Goal: Transaction & Acquisition: Purchase product/service

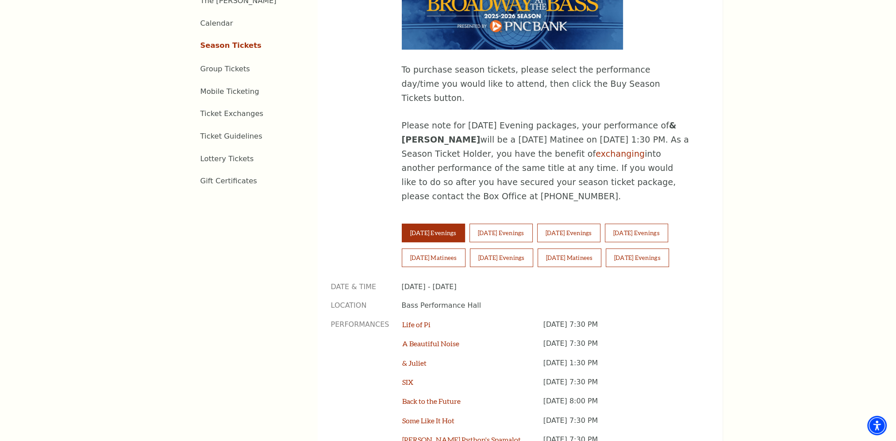
scroll to position [531, 0]
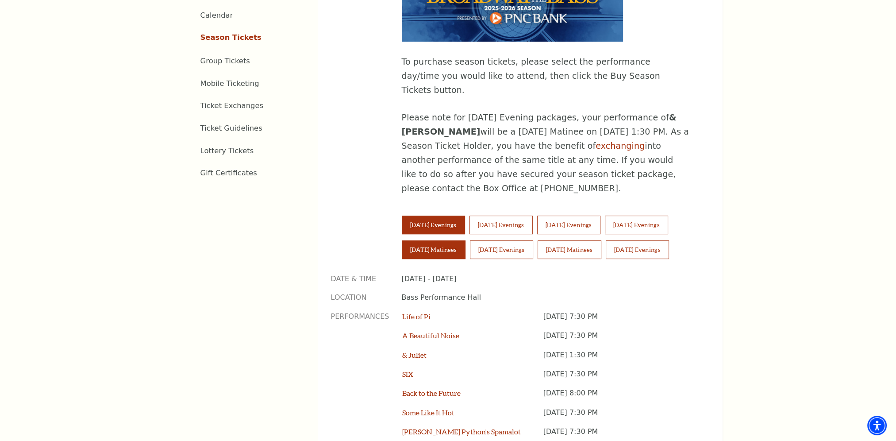
click at [420, 240] on button "Saturday Matinees" at bounding box center [434, 249] width 64 height 19
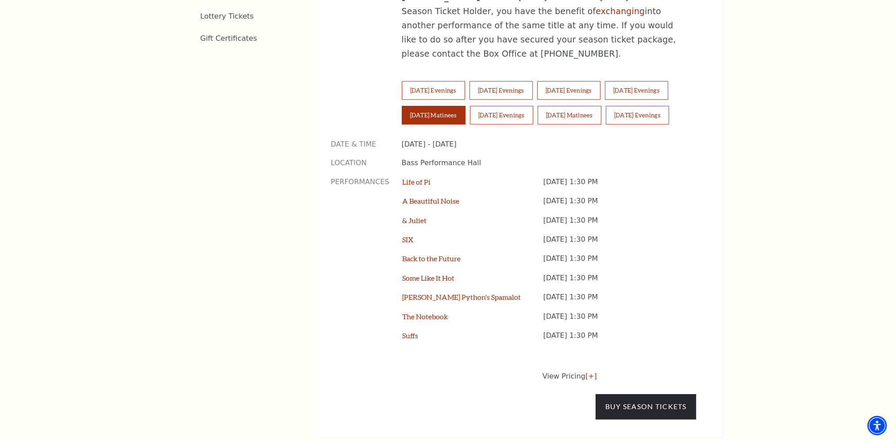
scroll to position [708, 0]
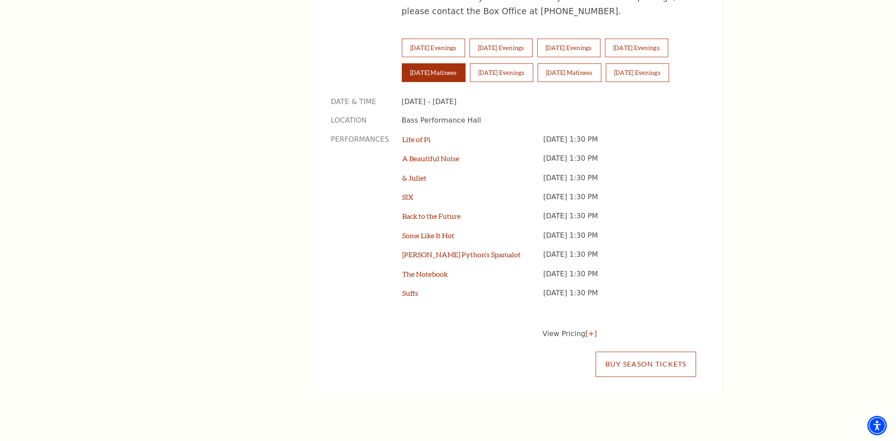
click at [666, 351] on link "Buy Season Tickets" at bounding box center [646, 363] width 100 height 25
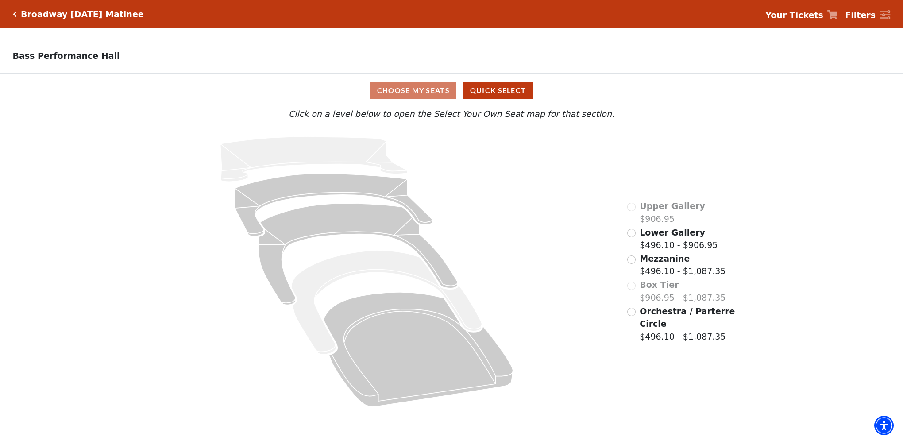
click at [630, 291] on div "Box Tier $906.95 - $1,087.35" at bounding box center [676, 290] width 99 height 25
click at [630, 289] on div "Box Tier $906.95 - $1,087.35" at bounding box center [676, 290] width 99 height 25
click at [629, 289] on div "Box Tier $906.95 - $1,087.35" at bounding box center [676, 290] width 99 height 25
click at [632, 261] on input "Mezzanine$496.10 - $1,087.35\a" at bounding box center [631, 259] width 8 height 8
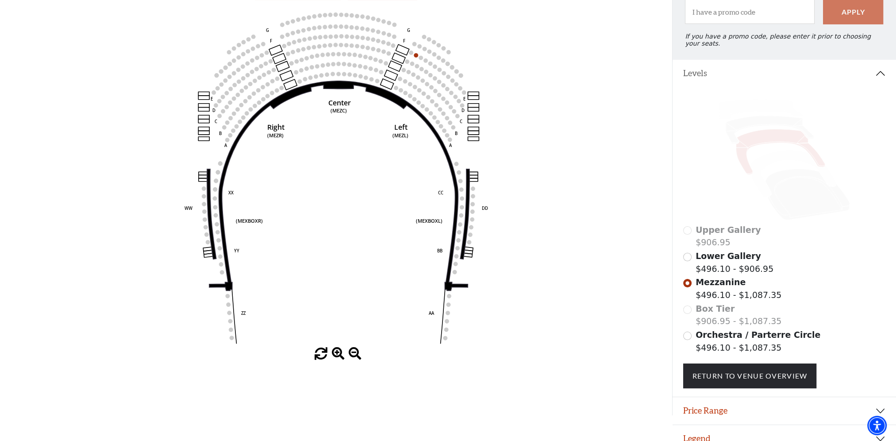
scroll to position [107, 0]
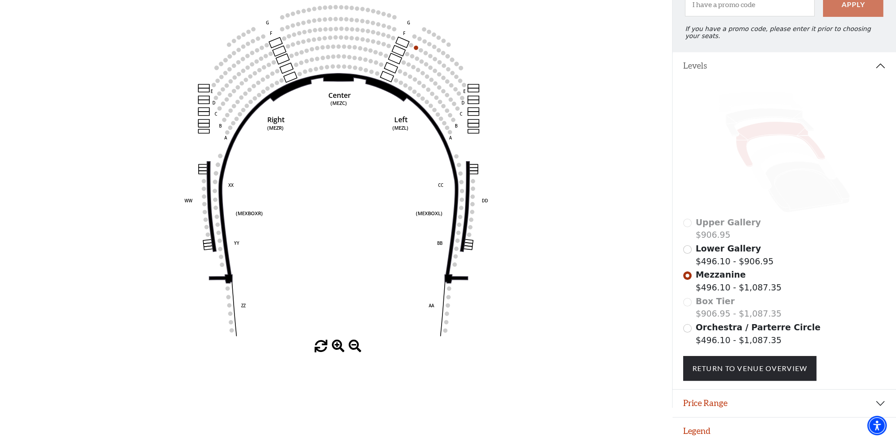
click at [686, 298] on div "Box Tier $906.95 - $1,087.35" at bounding box center [785, 307] width 203 height 25
click at [686, 325] on input "Orchestra / Parterre Circle$496.10 - $1,087.35\a" at bounding box center [688, 328] width 8 height 8
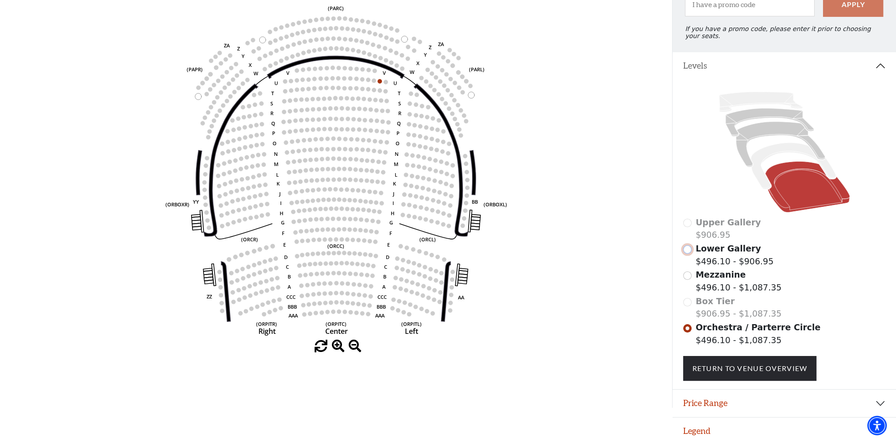
click at [687, 246] on input "Lower Gallery$496.10 - $906.95\a" at bounding box center [688, 249] width 8 height 8
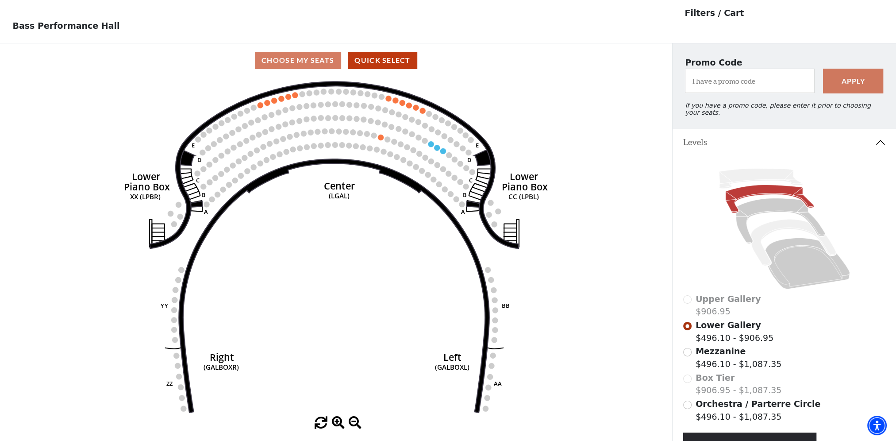
scroll to position [41, 0]
